Goal: Navigation & Orientation: Find specific page/section

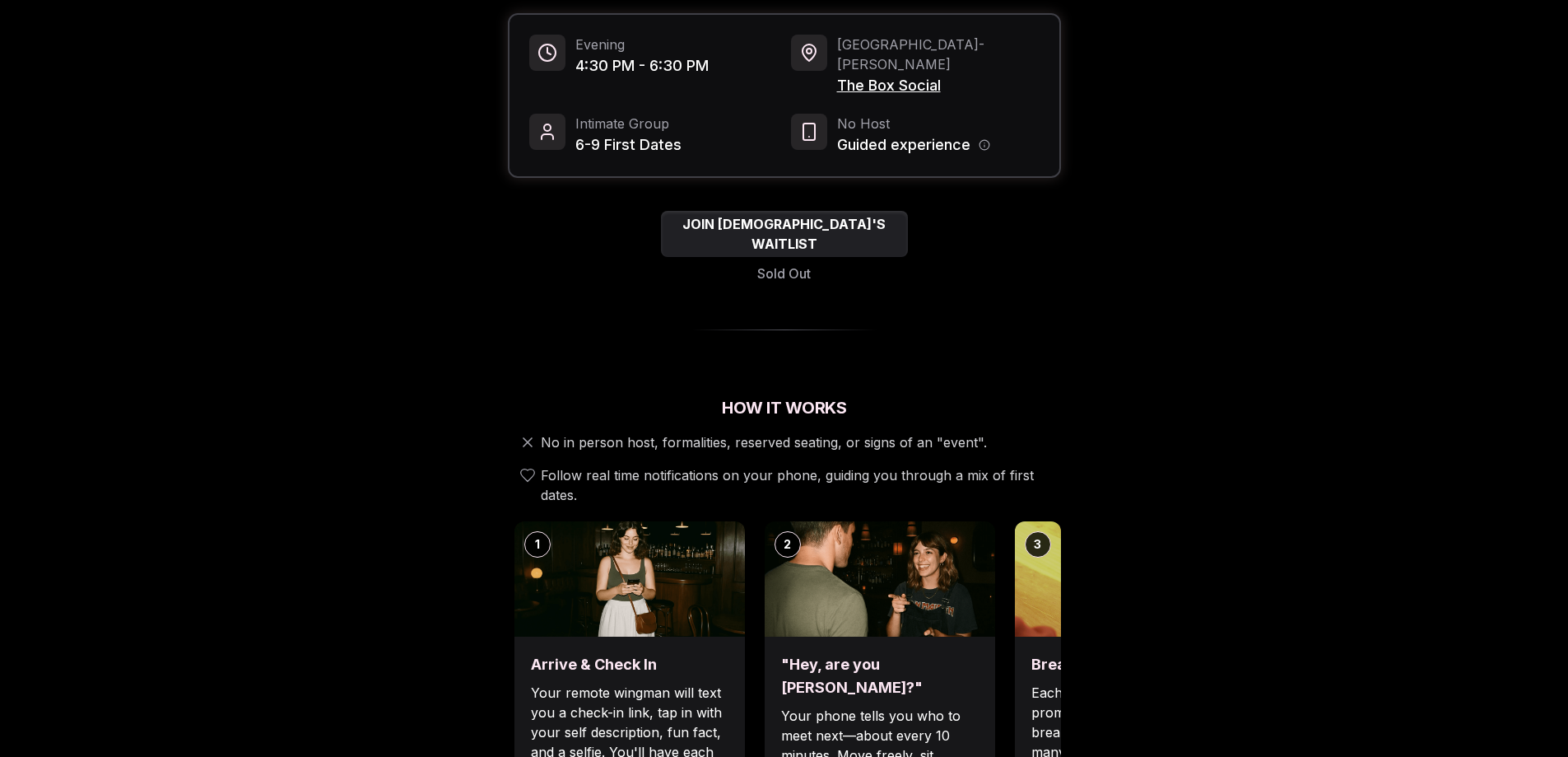
scroll to position [439, 0]
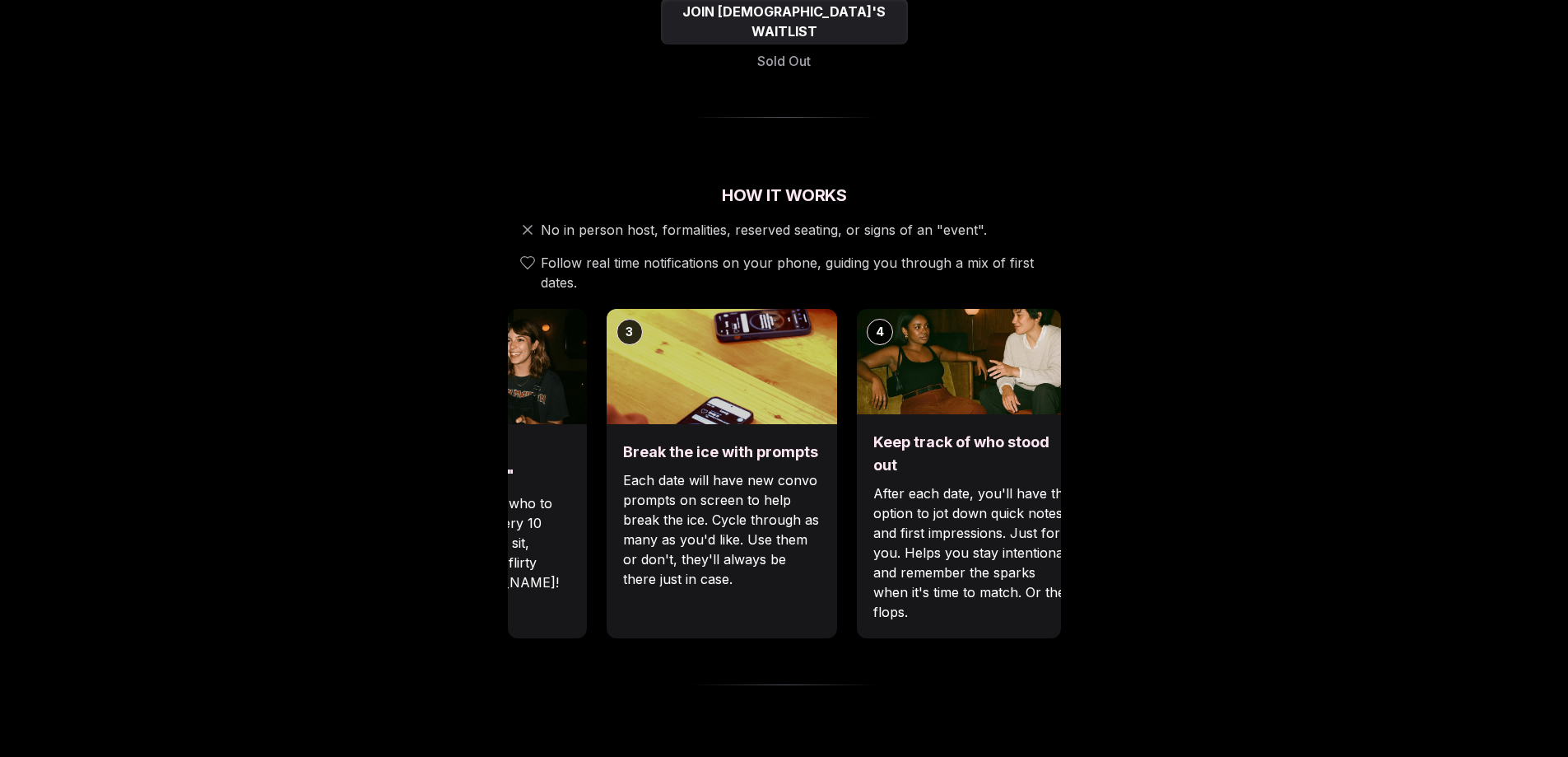
click at [518, 559] on div ""Hey, are you Max?" Your phone tells you who to meet next—about every 10 minute…" at bounding box center [471, 531] width 230 height 214
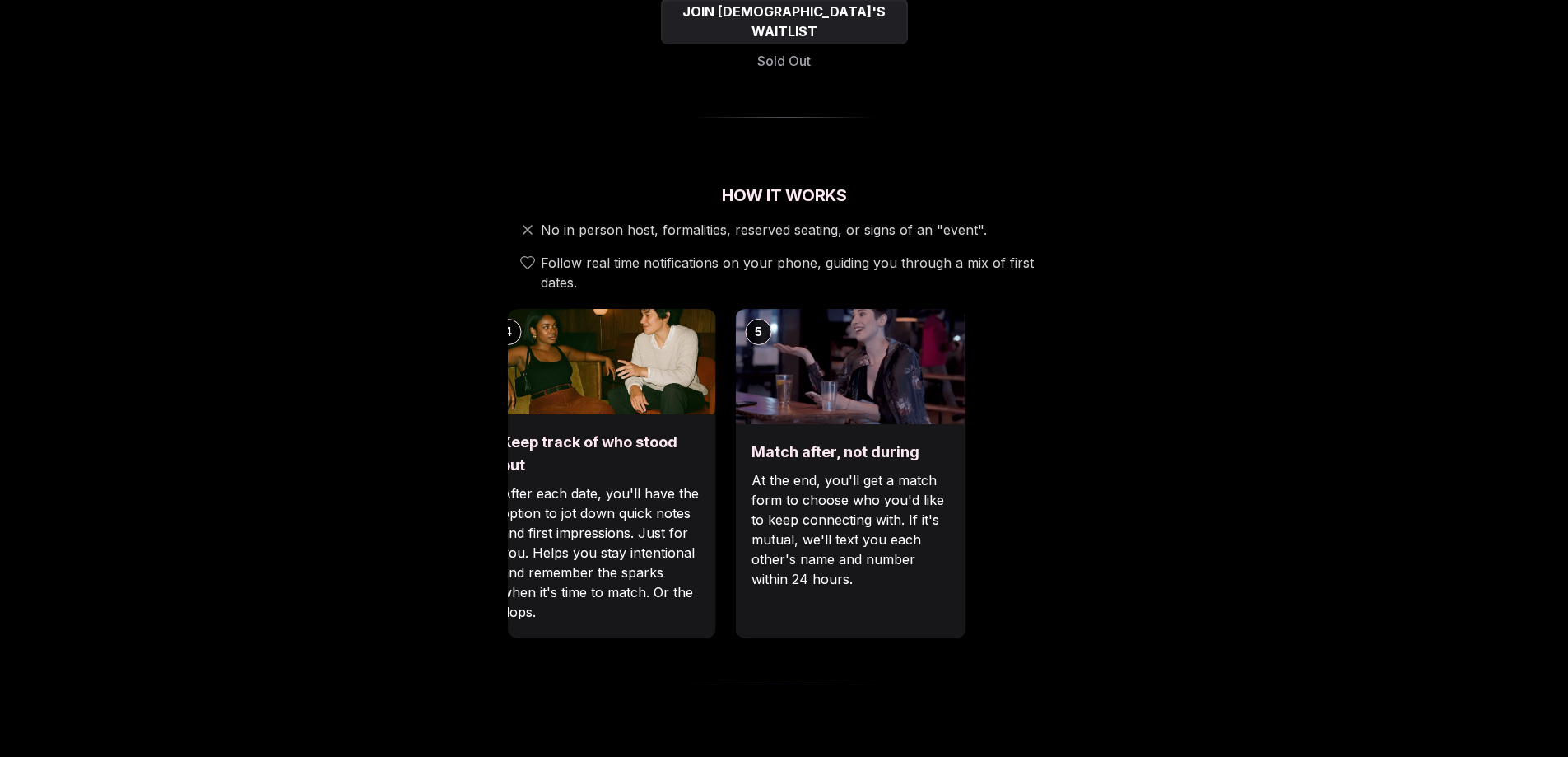
click at [464, 592] on div "Luvvly Speed Dating Sunday, September 21st Age Range 30 - 40 Orientation Queer …" at bounding box center [785, 670] width 1126 height 2046
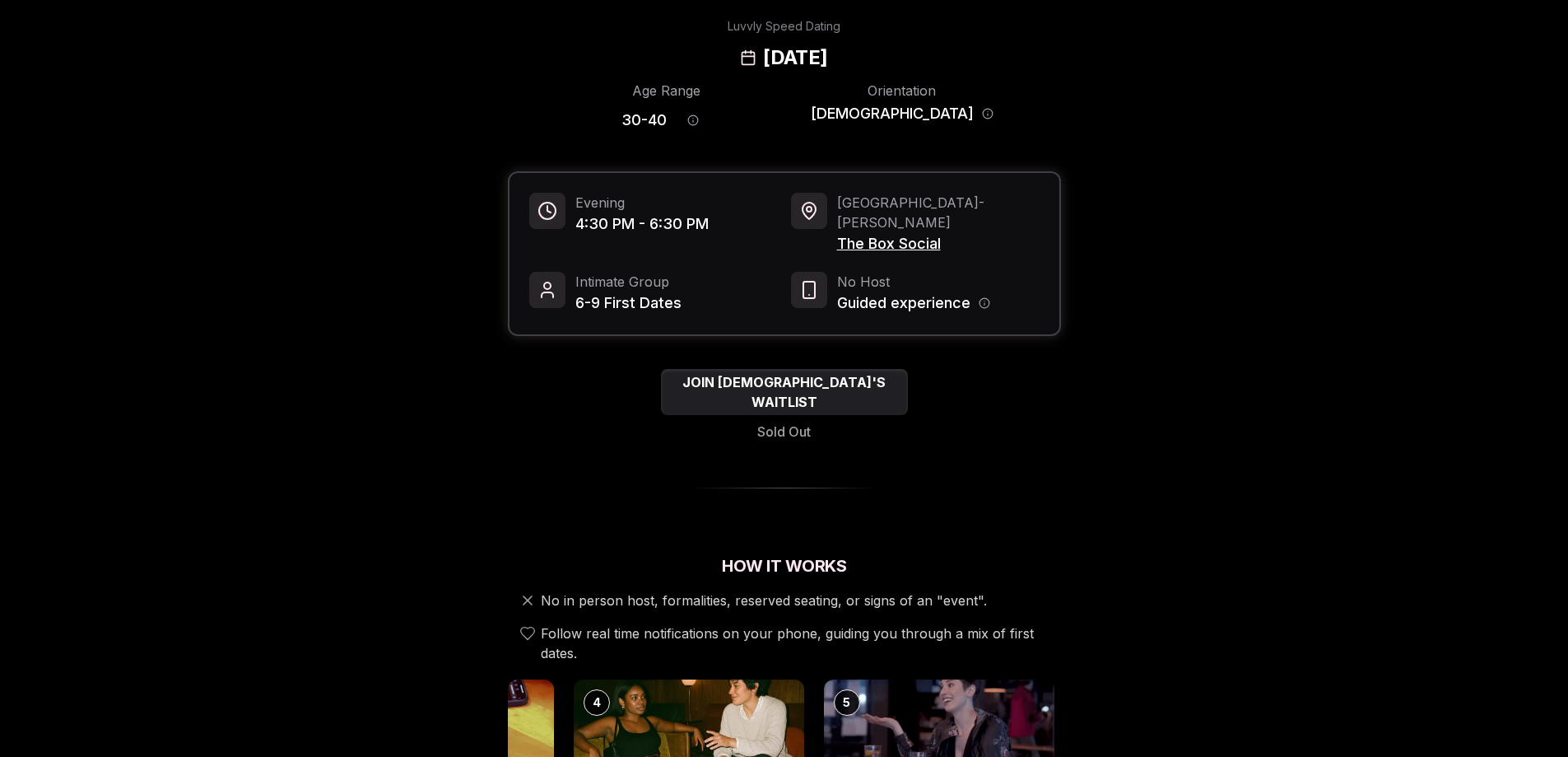
scroll to position [0, 0]
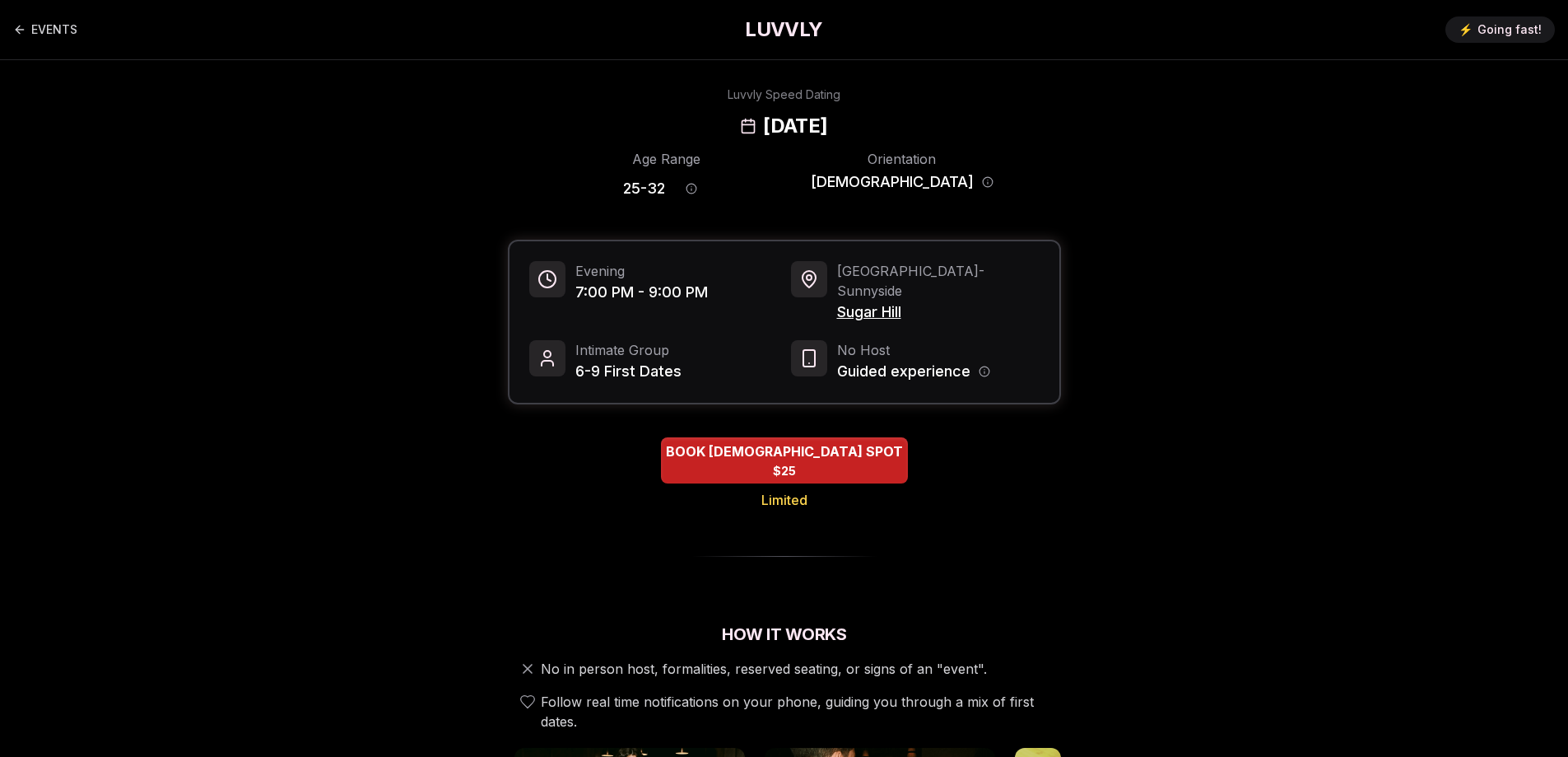
click at [874, 301] on span "Sugar Hill" at bounding box center [939, 312] width 203 height 23
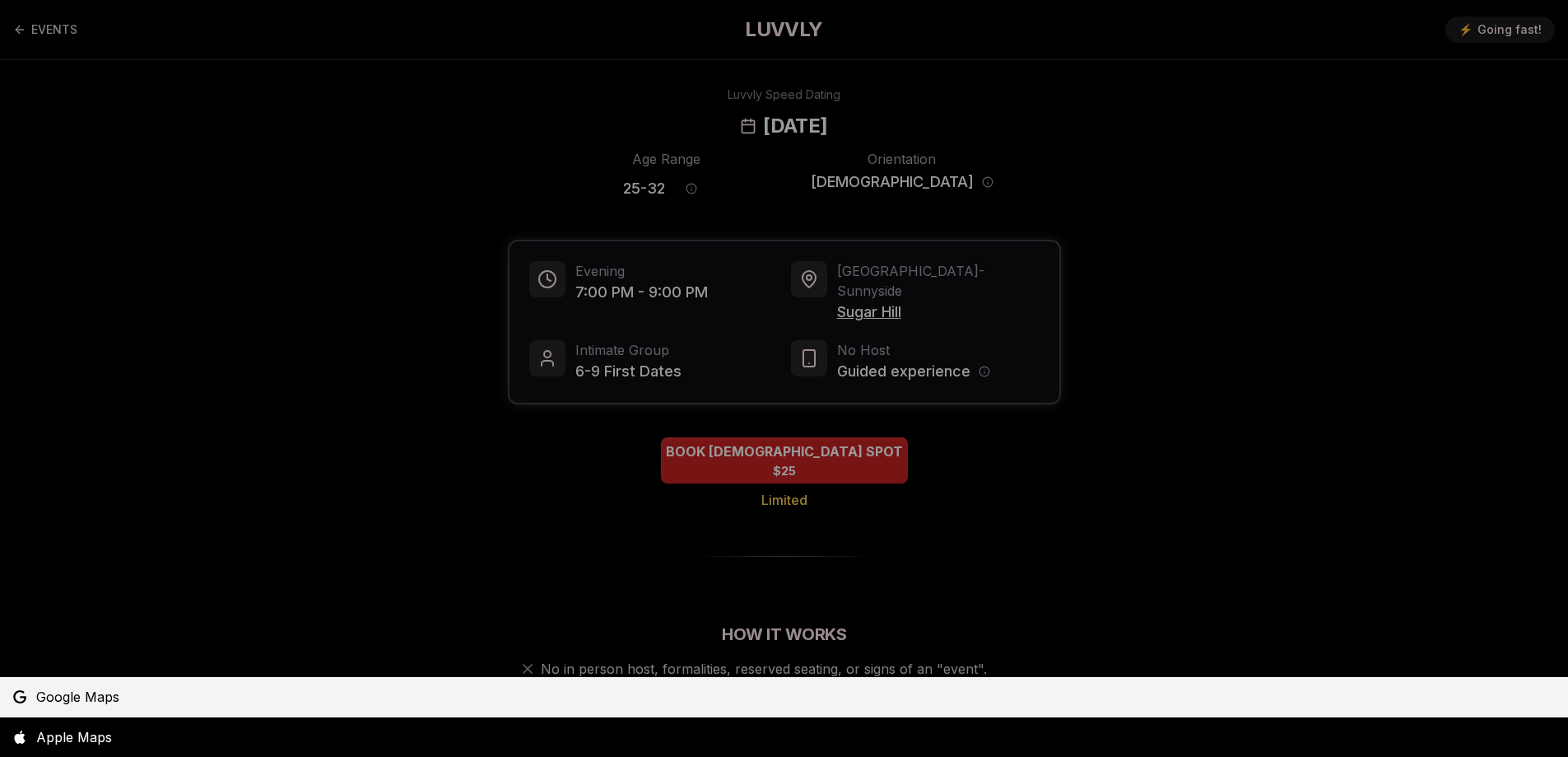
click at [811, 689] on link "Google Maps" at bounding box center [784, 697] width 1568 height 40
